Goal: Information Seeking & Learning: Learn about a topic

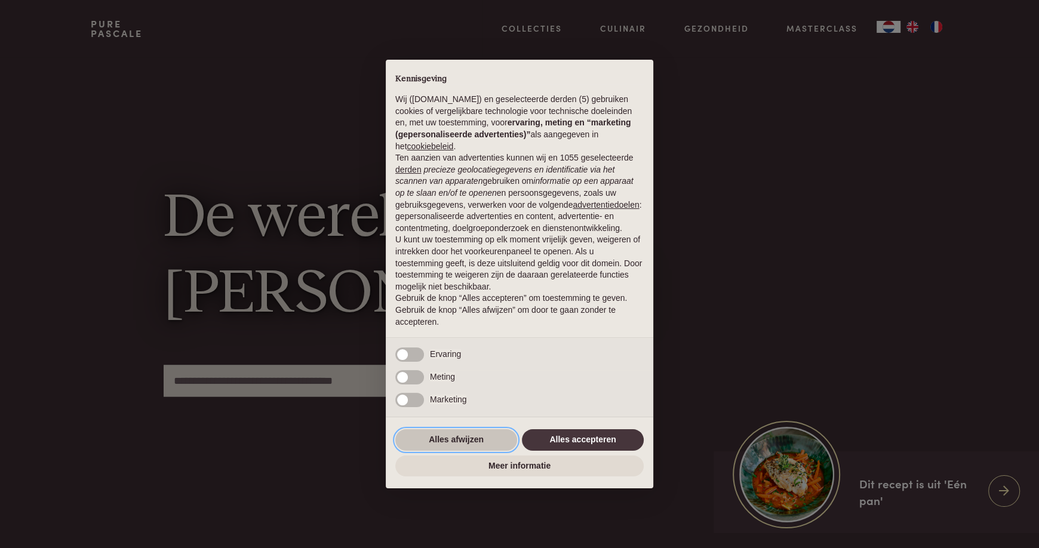
click at [453, 444] on button "Alles afwijzen" at bounding box center [456, 441] width 122 height 22
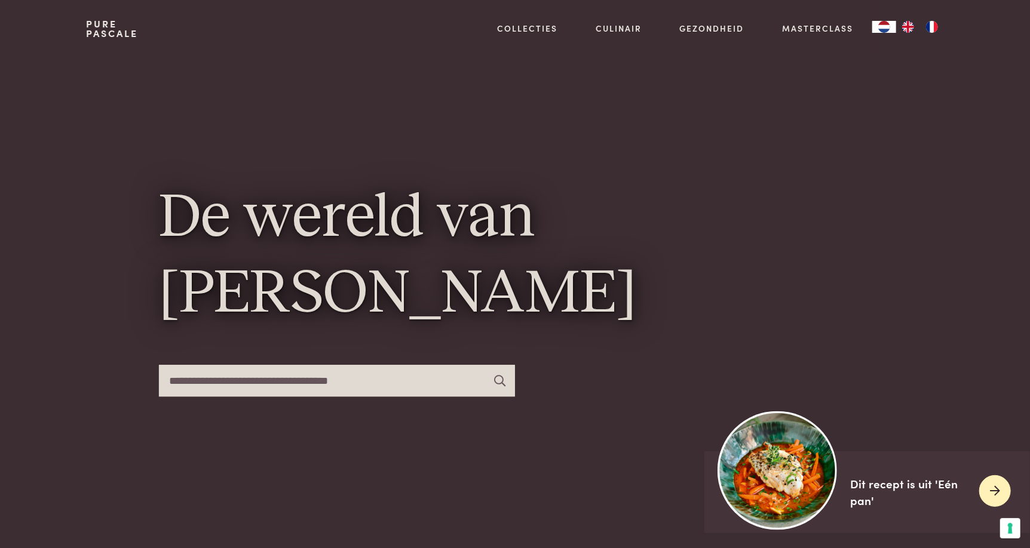
click at [765, 465] on img at bounding box center [777, 470] width 119 height 119
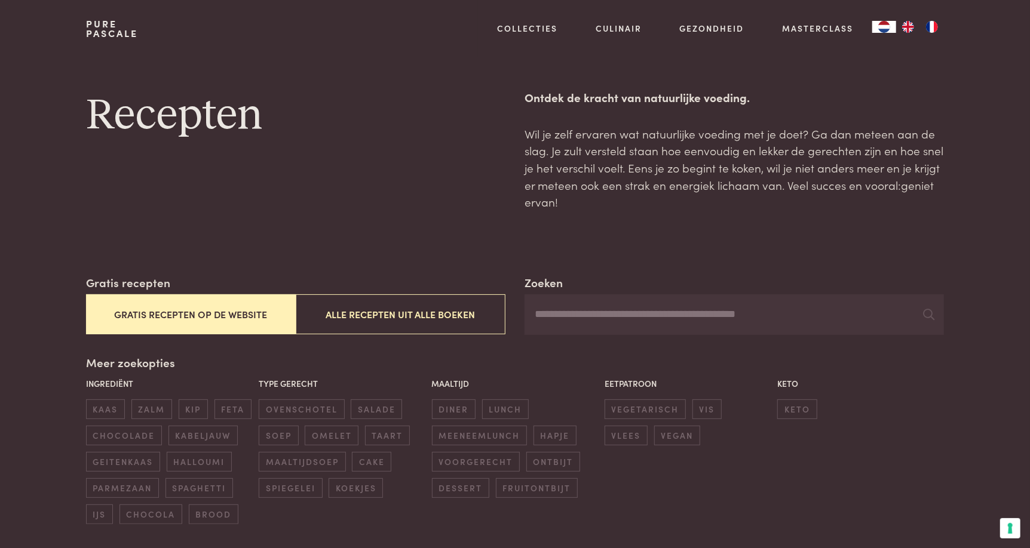
click at [109, 38] on link "Pure Pascale" at bounding box center [112, 28] width 52 height 19
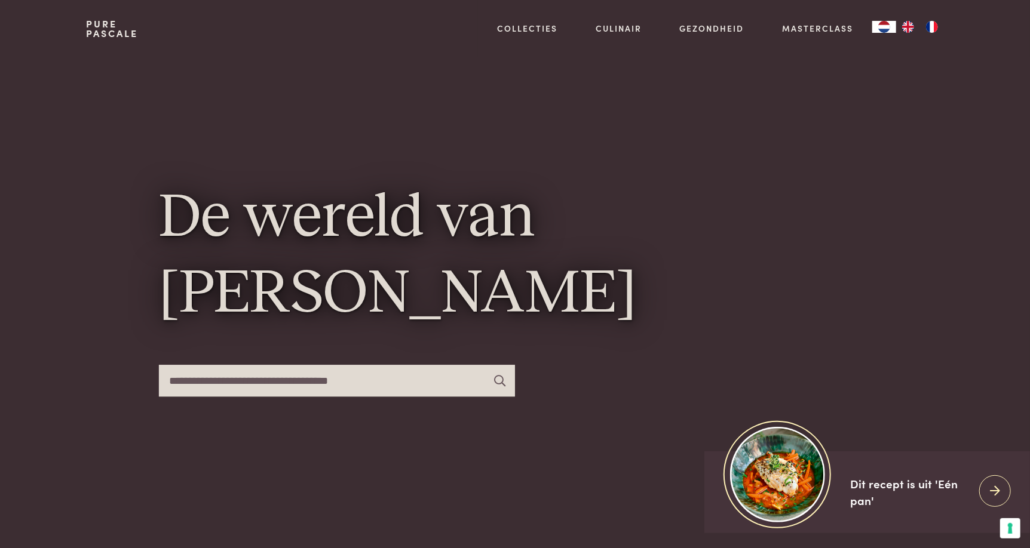
click at [292, 379] on input "text" at bounding box center [337, 381] width 356 height 32
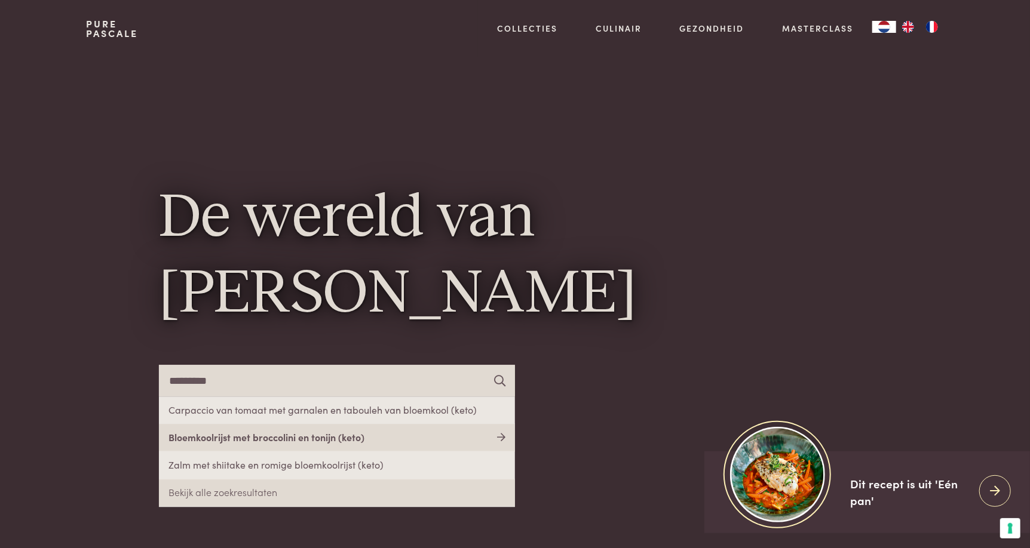
type input "*********"
click at [268, 441] on link "Bloemkoolrijst met broccolini en tonijn (keto)" at bounding box center [337, 438] width 356 height 27
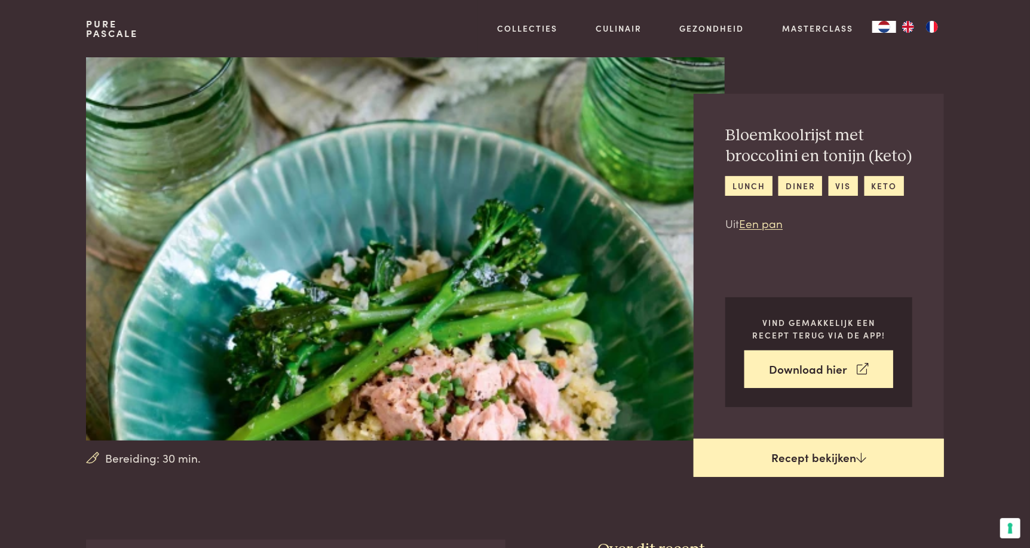
click at [820, 456] on link "Recept bekijken" at bounding box center [819, 458] width 250 height 38
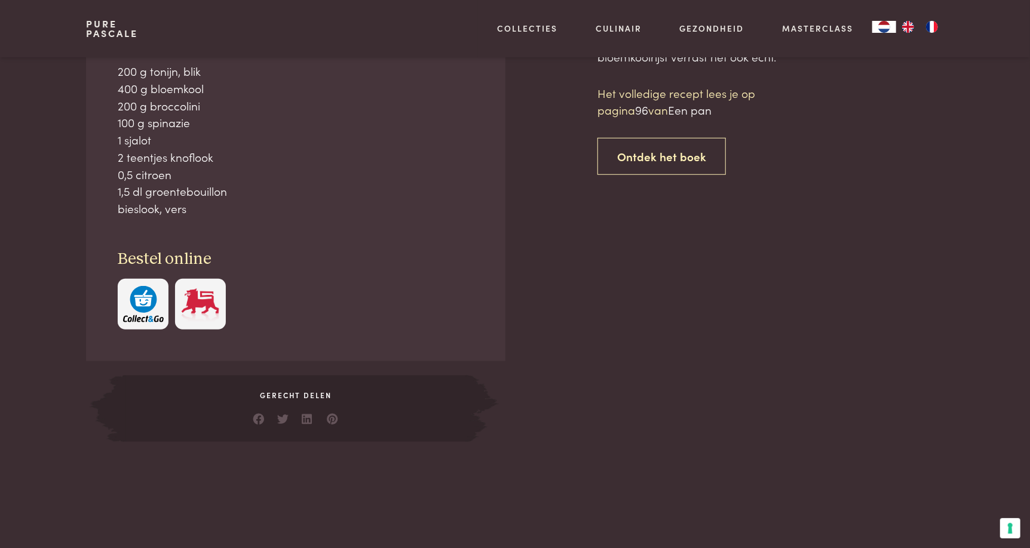
scroll to position [539, 0]
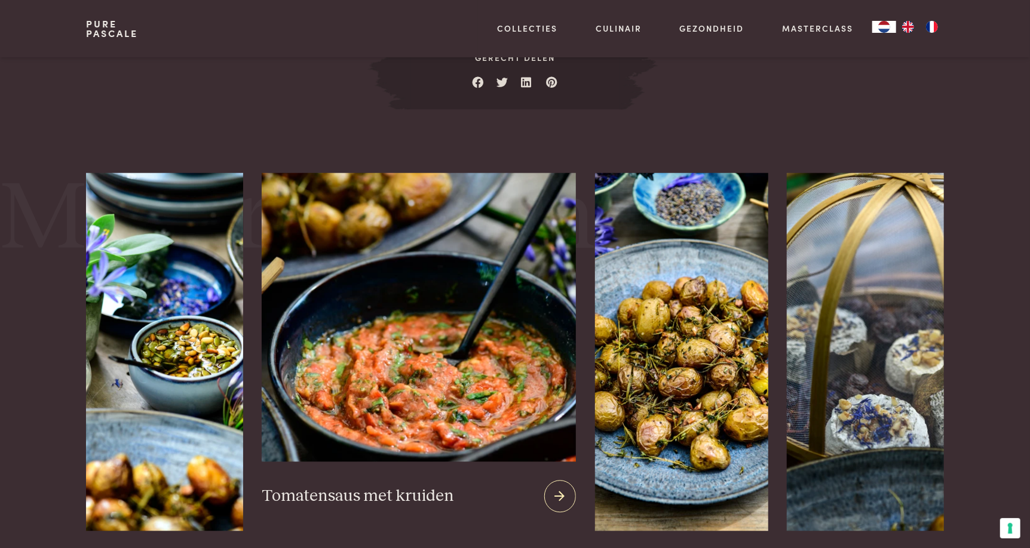
scroll to position [1313, 0]
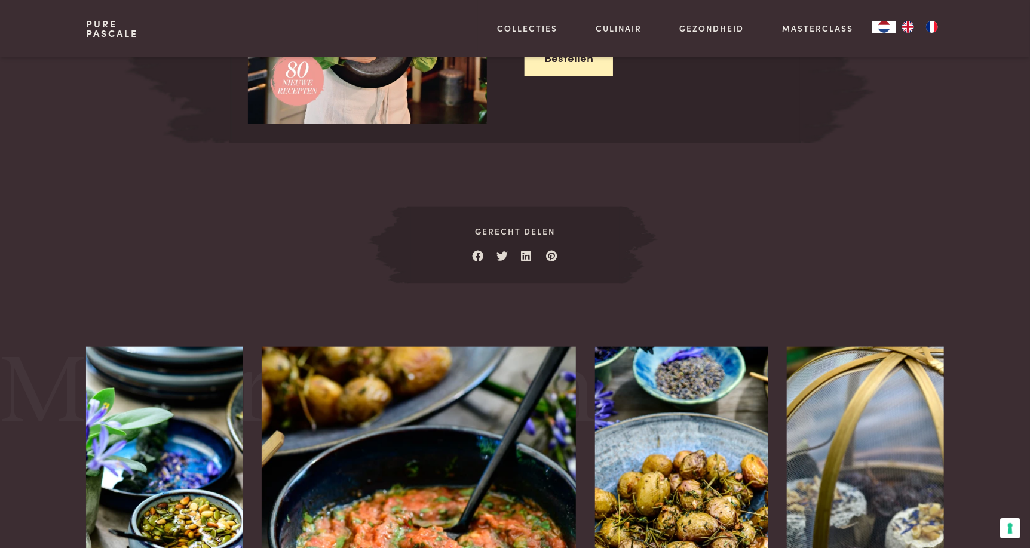
click at [388, 212] on img at bounding box center [389, 245] width 43 height 77
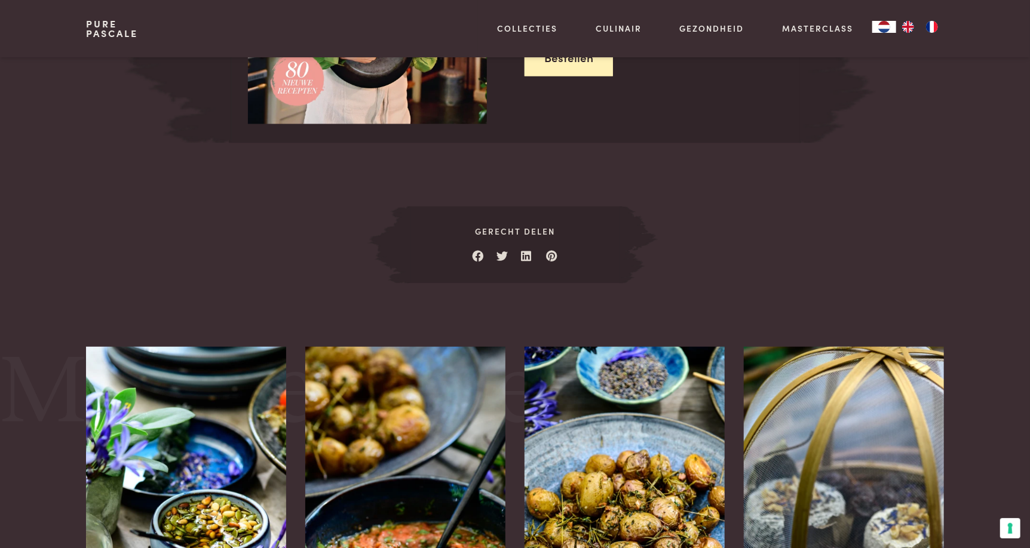
click at [160, 208] on div "Gerecht delen" at bounding box center [515, 245] width 896 height 77
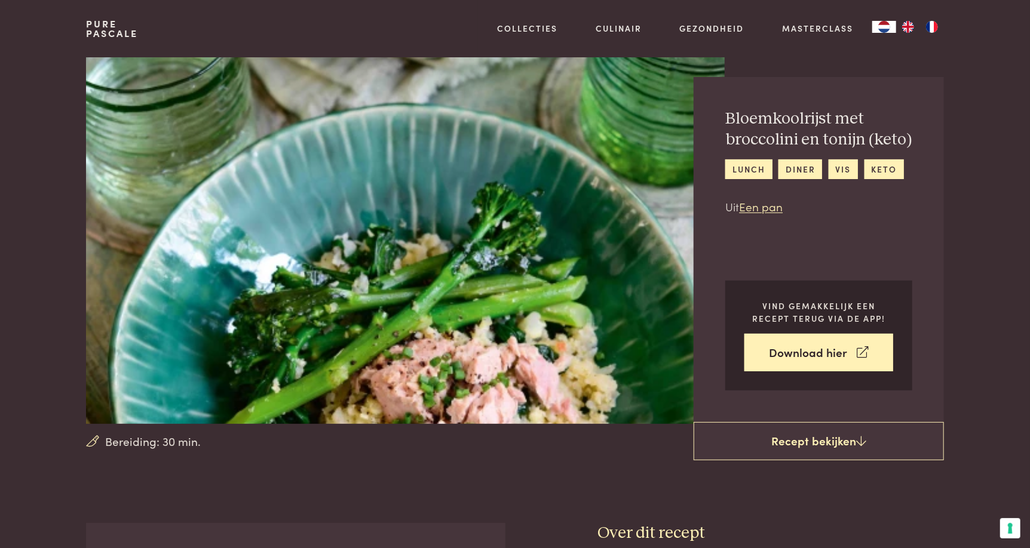
scroll to position [0, 0]
